Goal: Find specific page/section: Find specific page/section

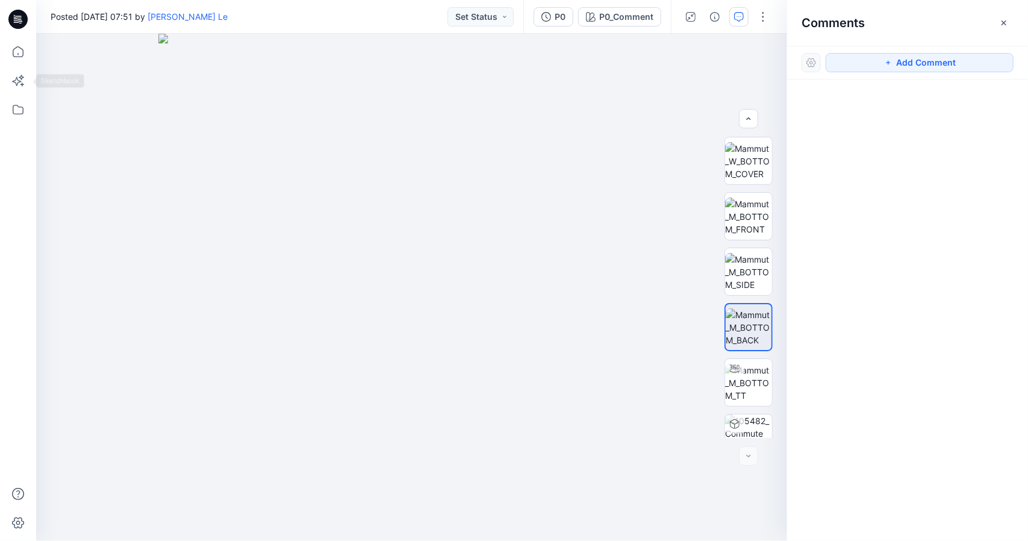
scroll to position [24, 0]
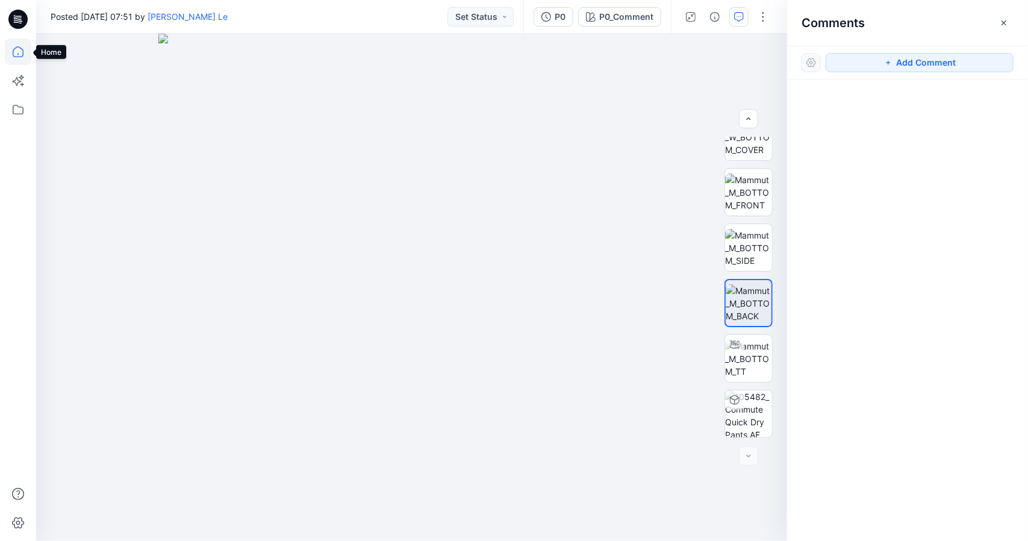
click at [13, 49] on icon at bounding box center [18, 52] width 26 height 26
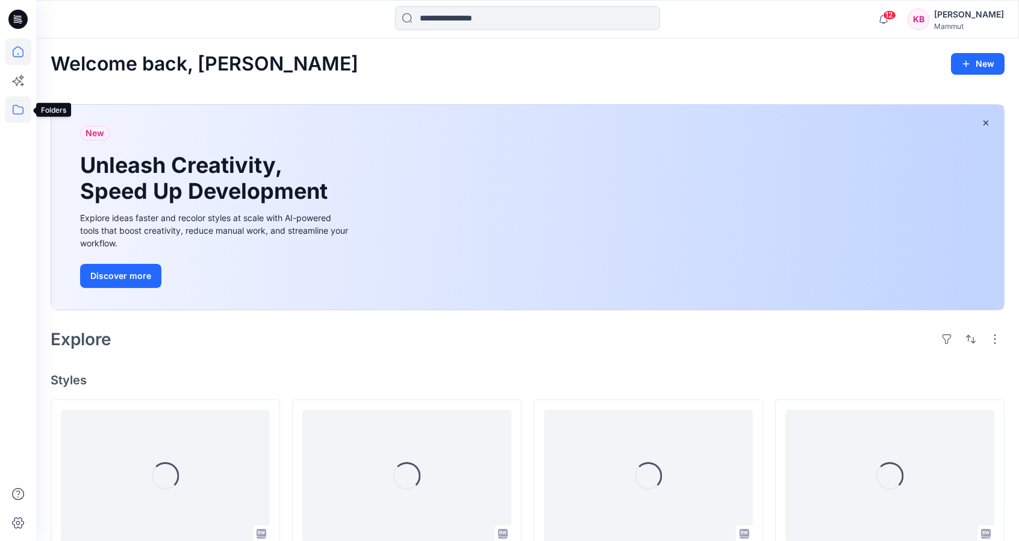
click at [25, 111] on icon at bounding box center [18, 109] width 26 height 26
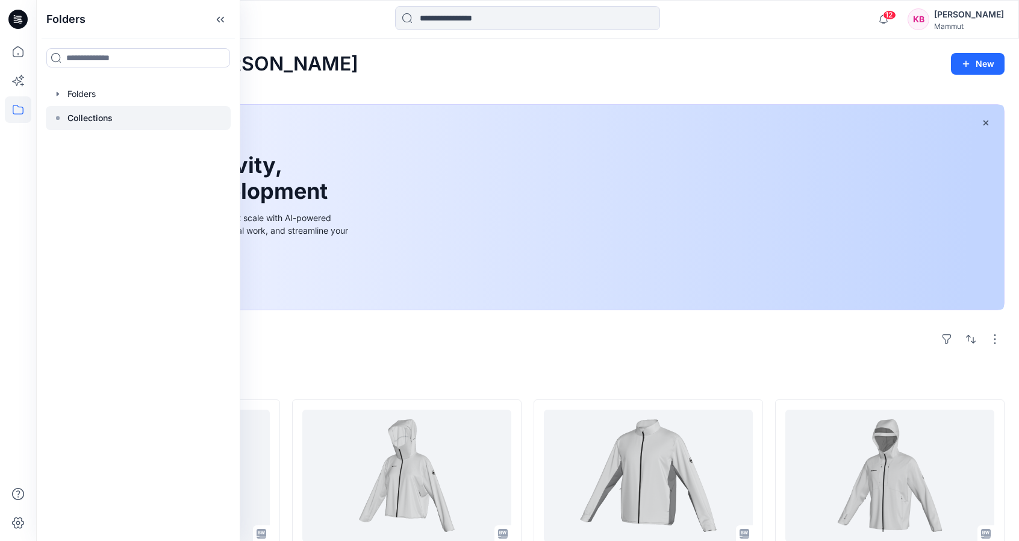
click at [58, 121] on icon at bounding box center [58, 118] width 10 height 10
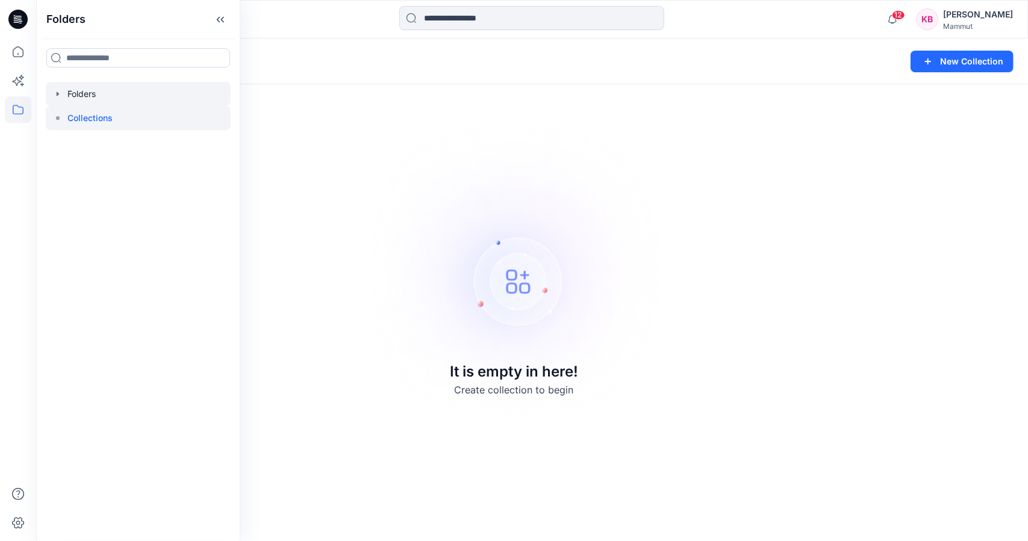
click at [58, 92] on icon "button" at bounding box center [58, 94] width 10 height 10
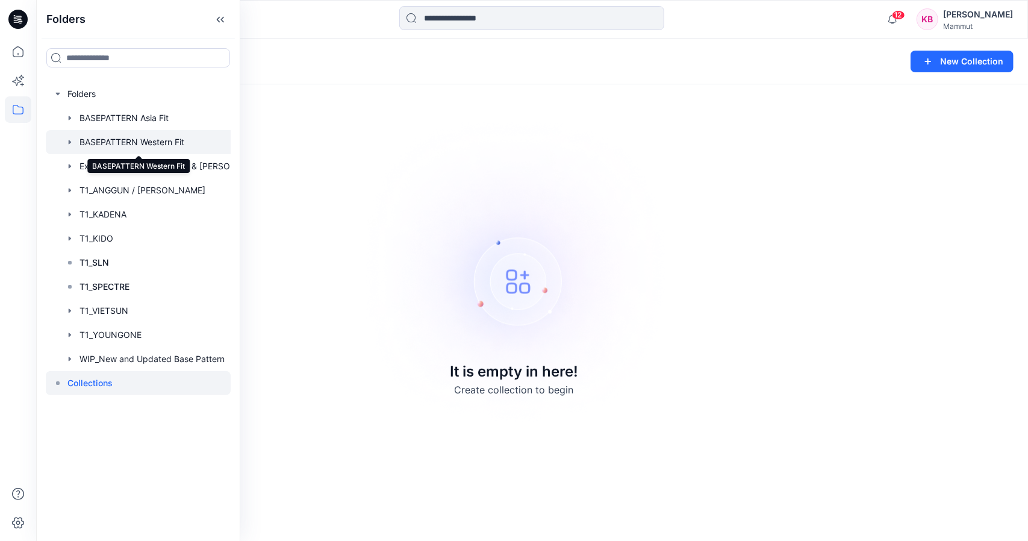
click at [147, 145] on div at bounding box center [154, 142] width 216 height 24
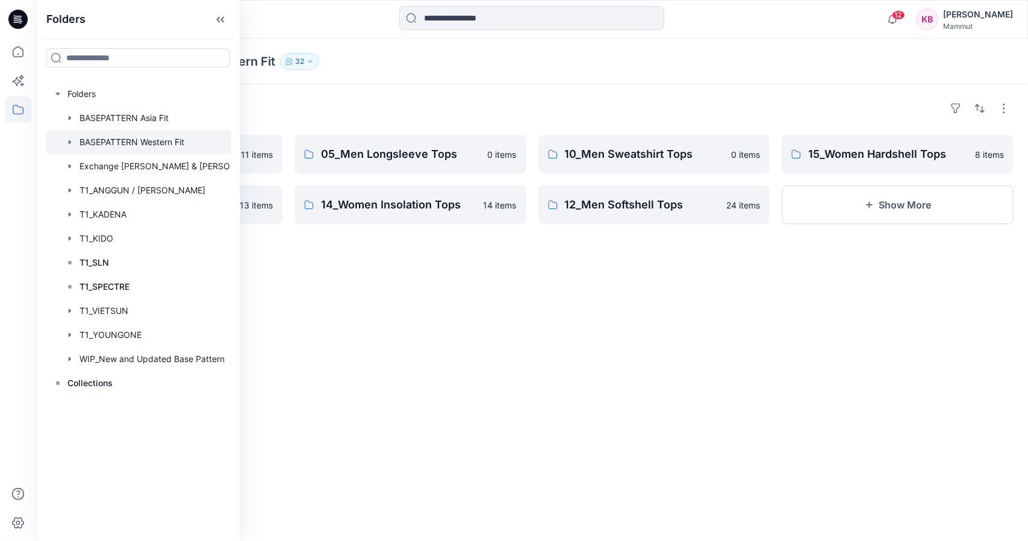
click at [558, 321] on div "Folders 14_Men Insolation Tops 11 items 15_Men Hardshell Tops 13 items 05_Men L…" at bounding box center [532, 312] width 992 height 457
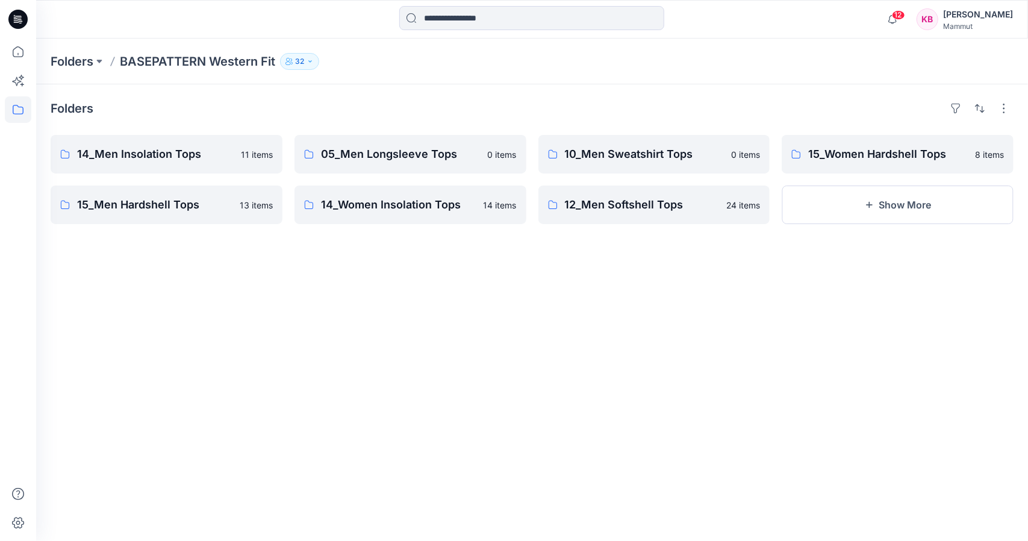
click at [311, 58] on icon "button" at bounding box center [310, 61] width 7 height 7
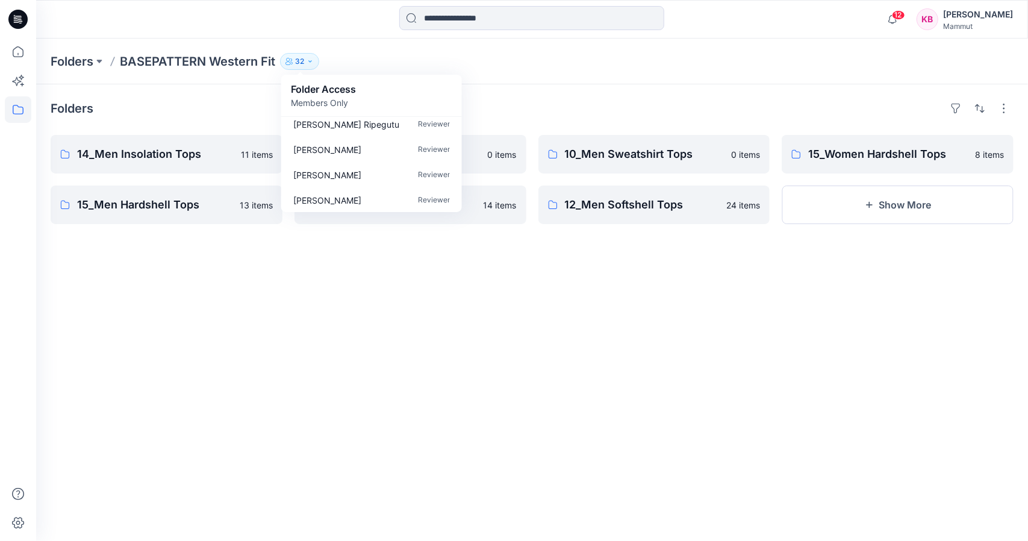
scroll to position [719, 0]
click at [638, 302] on div "Folders 14_Men Insolation Tops 11 items 15_Men Hardshell Tops 13 items 05_Men L…" at bounding box center [532, 312] width 992 height 457
